Goal: Navigation & Orientation: Find specific page/section

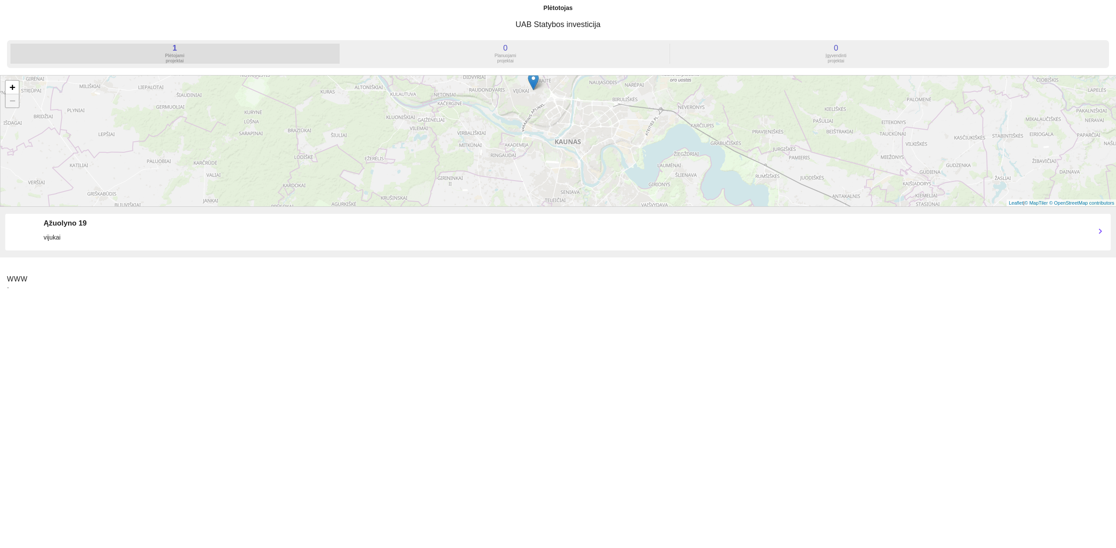
click at [197, 55] on div "Plėtojami projektai" at bounding box center [174, 58] width 329 height 10
click at [72, 219] on div "Ąžuolyno 19" at bounding box center [566, 223] width 1045 height 9
click at [74, 234] on div "vijukai" at bounding box center [566, 237] width 1045 height 9
click at [1100, 230] on icon "chevron_right" at bounding box center [1100, 231] width 10 height 10
